Goal: Find contact information

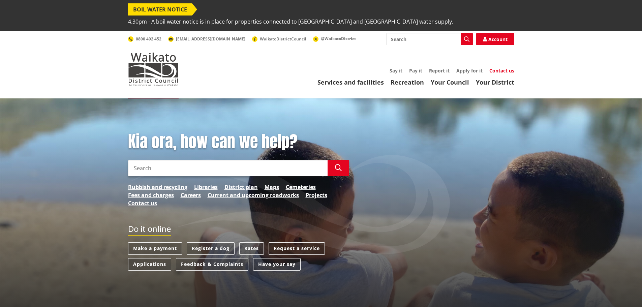
click at [506, 67] on link "Contact us" at bounding box center [502, 70] width 25 height 6
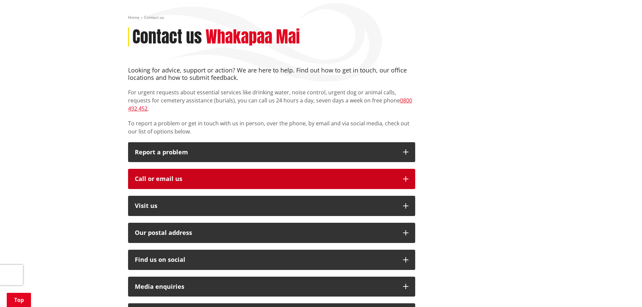
scroll to position [101, 0]
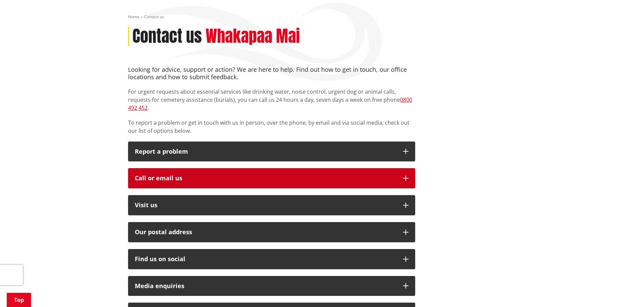
click at [363, 175] on div "Call or email us" at bounding box center [266, 178] width 262 height 7
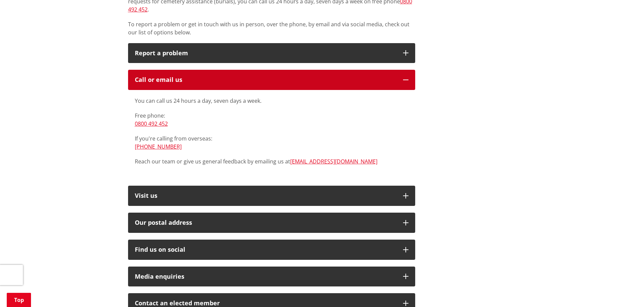
scroll to position [202, 0]
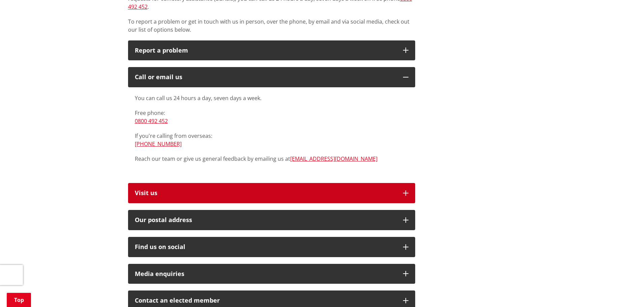
click at [369, 190] on p "Visit us" at bounding box center [266, 193] width 262 height 7
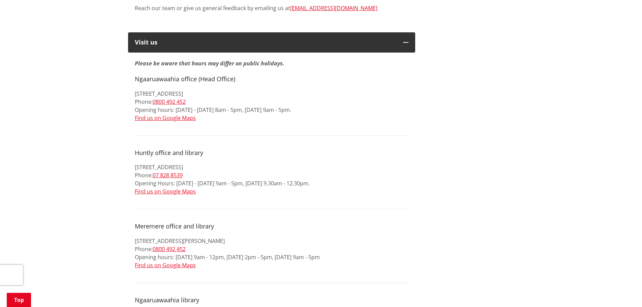
scroll to position [405, 0]
